Goal: Task Accomplishment & Management: Manage account settings

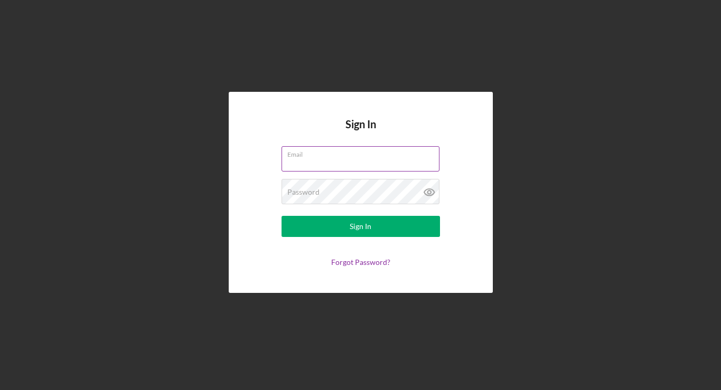
click at [361, 157] on div "Email" at bounding box center [361, 159] width 159 height 26
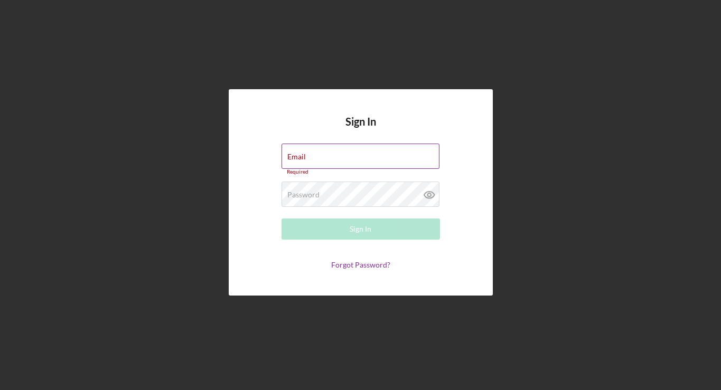
click at [351, 160] on input "Email" at bounding box center [361, 156] width 158 height 25
type input "[EMAIL_ADDRESS][DOMAIN_NAME]"
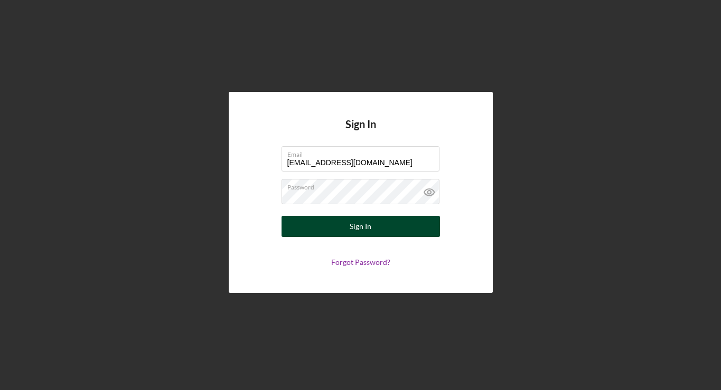
click at [325, 228] on button "Sign In" at bounding box center [361, 226] width 159 height 21
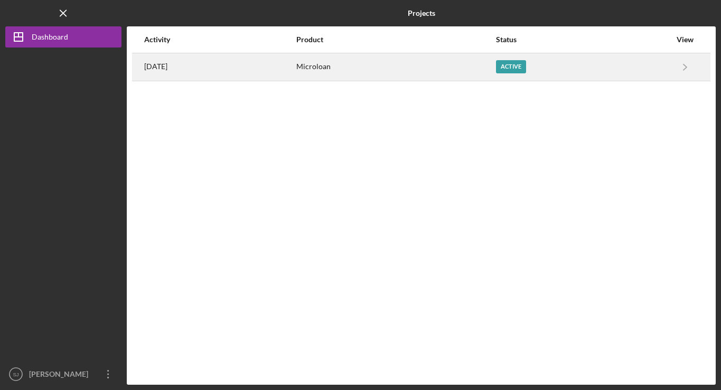
click at [523, 79] on div "Active" at bounding box center [583, 67] width 175 height 26
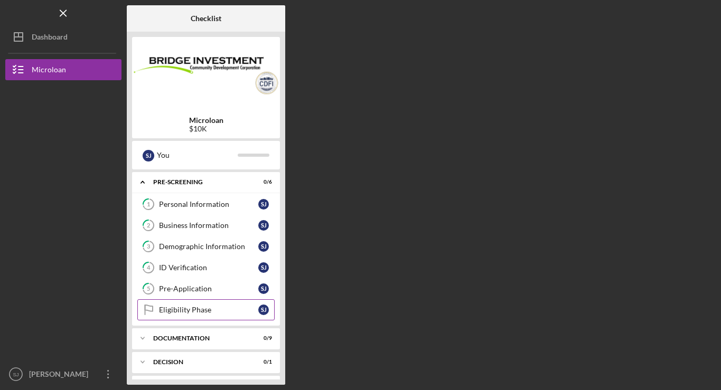
click at [192, 312] on div "Eligibility Phase" at bounding box center [208, 310] width 99 height 8
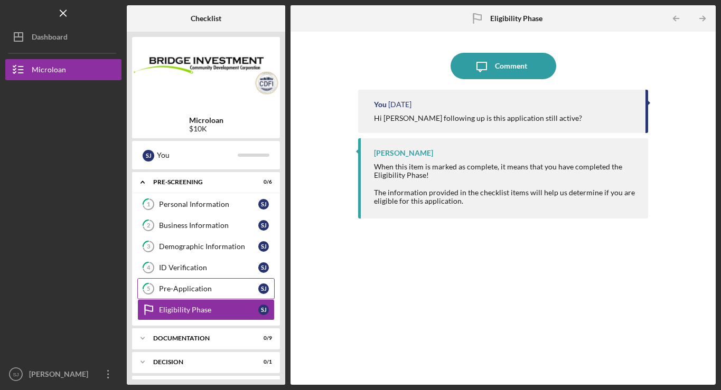
click at [202, 282] on link "5 Pre-Application [PERSON_NAME]" at bounding box center [205, 288] width 137 height 21
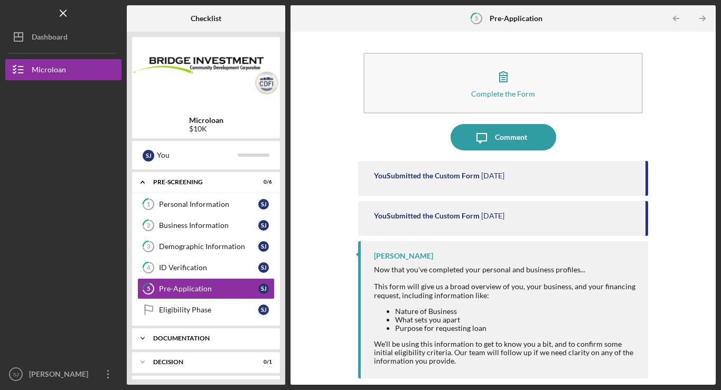
click at [195, 347] on div "Icon/Expander Documentation 0 / 9" at bounding box center [206, 338] width 148 height 21
click at [190, 336] on div "Documentation" at bounding box center [210, 339] width 114 height 6
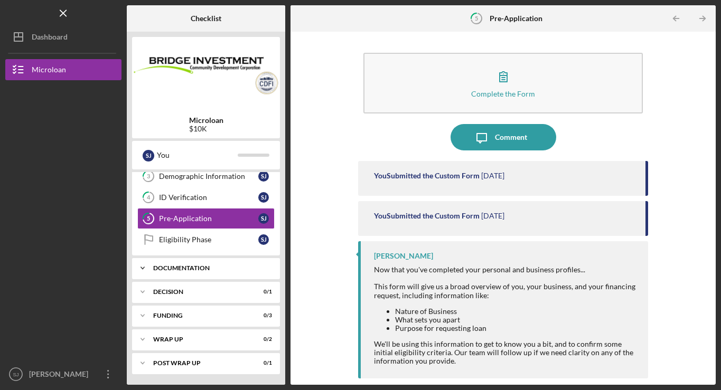
click at [160, 262] on div "Icon/Expander Documentation 0 / 9" at bounding box center [206, 268] width 148 height 21
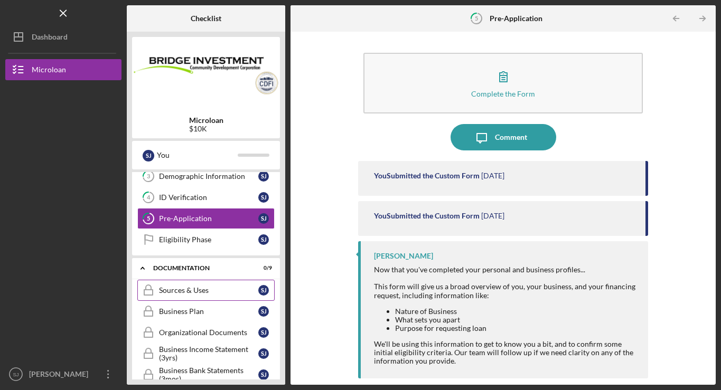
click at [167, 295] on link "Sources & Uses Sources & Uses [PERSON_NAME]" at bounding box center [205, 290] width 137 height 21
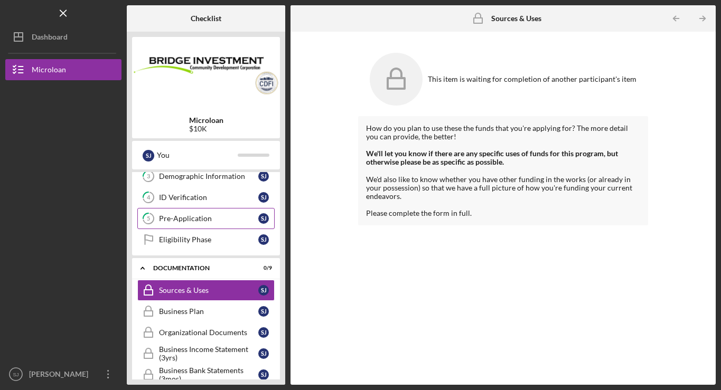
click at [189, 222] on div "Pre-Application" at bounding box center [208, 219] width 99 height 8
